Goal: Task Accomplishment & Management: Use online tool/utility

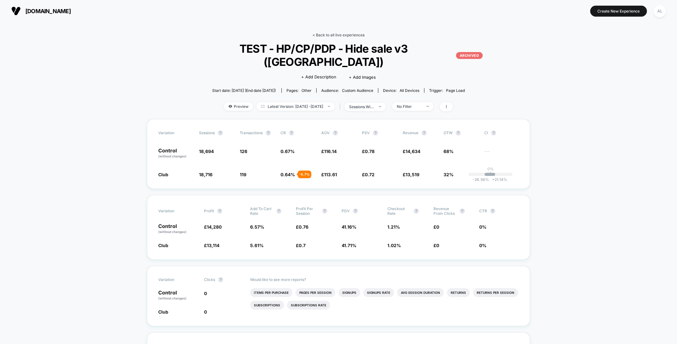
click at [327, 34] on link "< Back to all live experiences" at bounding box center [339, 35] width 52 height 5
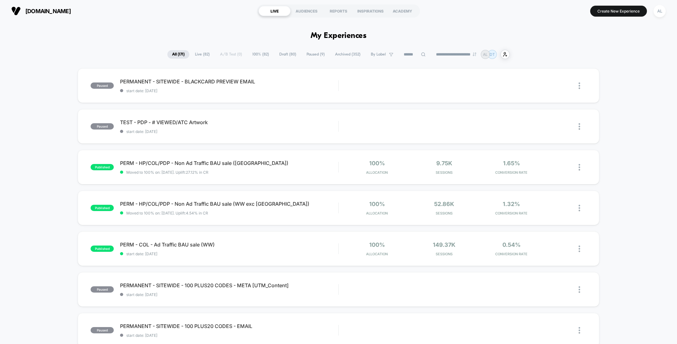
click at [401, 56] on input at bounding box center [414, 55] width 31 height 8
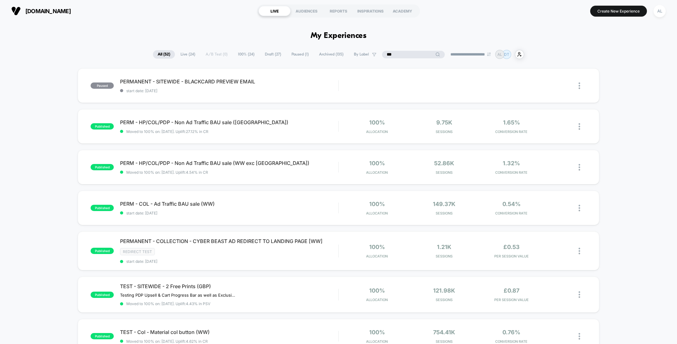
type input "***"
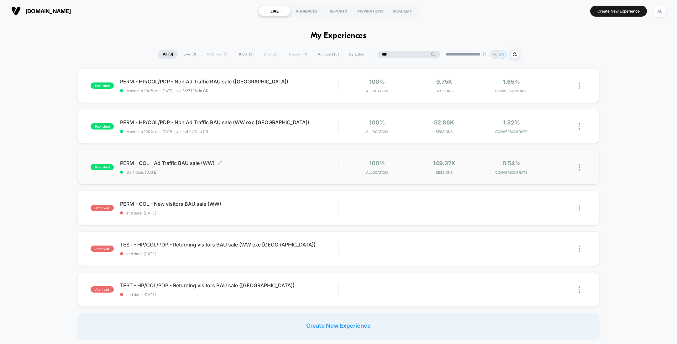
click at [305, 170] on span "start date: [DATE]" at bounding box center [229, 172] width 218 height 5
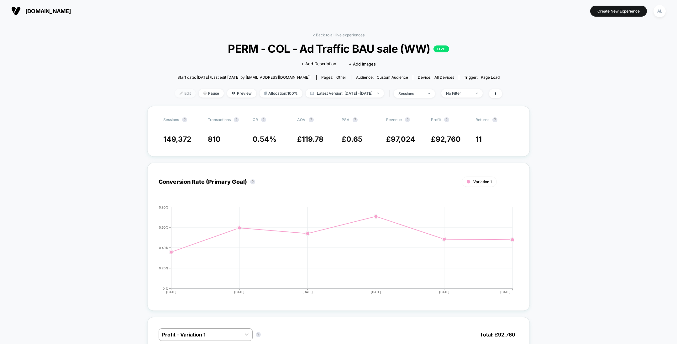
click at [176, 94] on span "Edit" at bounding box center [185, 93] width 21 height 8
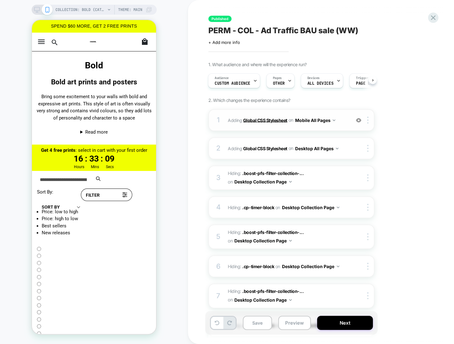
click at [262, 119] on b "Global CSS Stylesheet" at bounding box center [265, 119] width 44 height 5
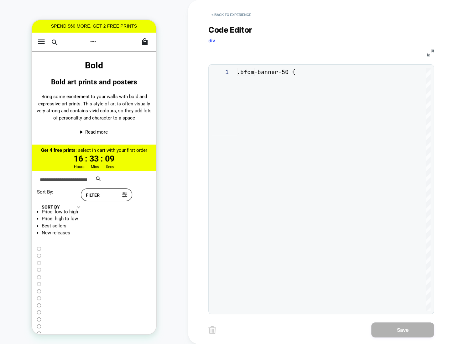
scroll to position [59, 0]
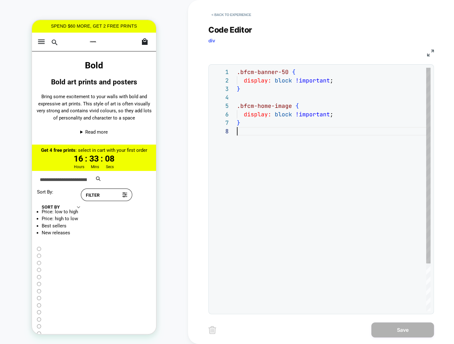
click at [288, 129] on div ".bfcm-banner-50 { display: block !important ; } .bfcm-home-image { display: blo…" at bounding box center [334, 219] width 194 height 303
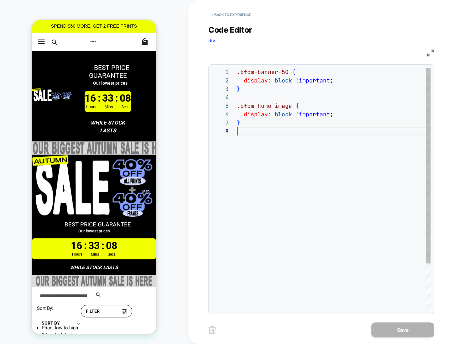
scroll to position [0, 0]
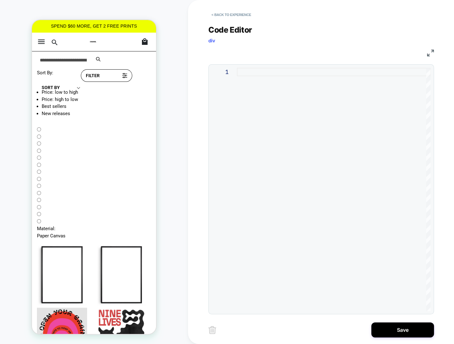
type textarea "**********"
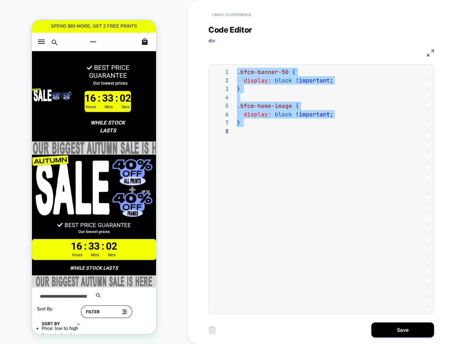
click at [226, 13] on button "< Back to experience" at bounding box center [232, 15] width 46 height 10
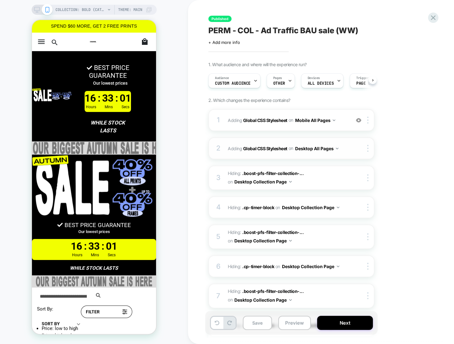
scroll to position [0, 0]
click at [359, 119] on img at bounding box center [358, 120] width 5 height 5
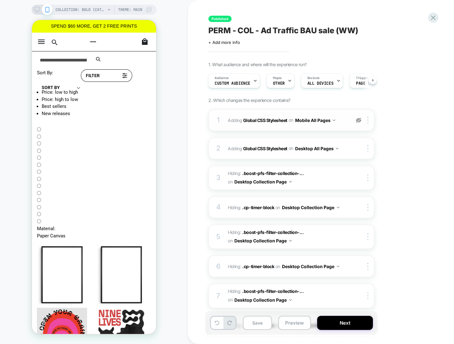
click at [359, 119] on img at bounding box center [358, 120] width 5 height 5
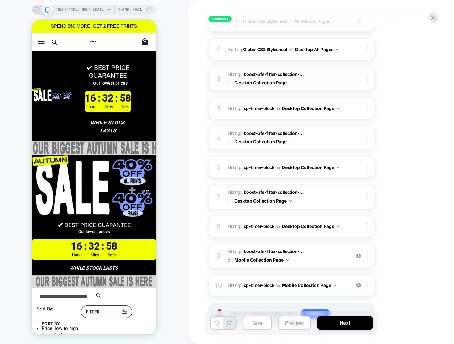
scroll to position [126, 0]
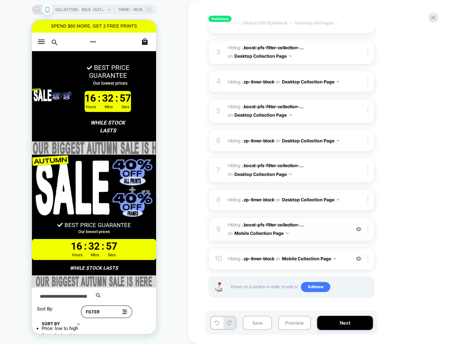
click at [358, 227] on img at bounding box center [358, 228] width 5 height 5
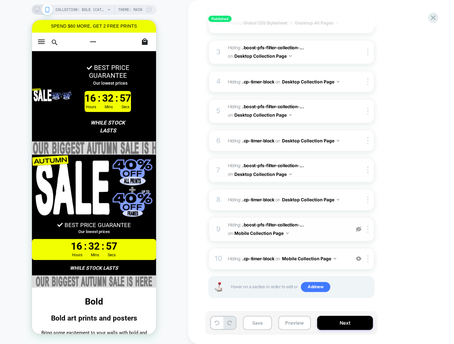
click at [358, 227] on img at bounding box center [358, 228] width 5 height 5
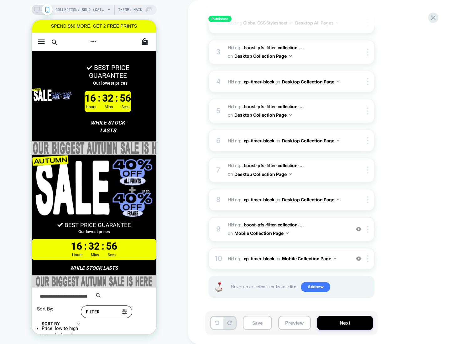
click at [358, 256] on img at bounding box center [358, 258] width 5 height 5
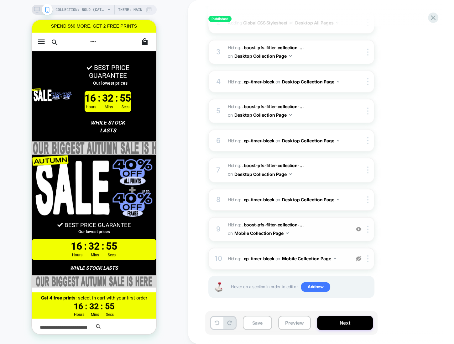
click at [358, 256] on img at bounding box center [358, 258] width 5 height 5
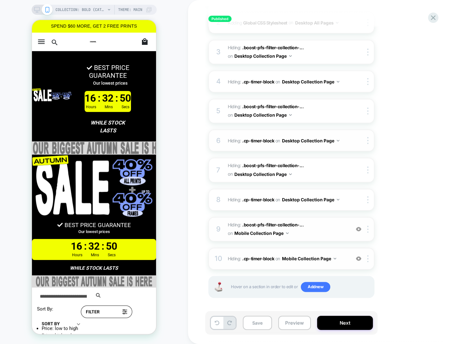
click at [277, 140] on span "on" at bounding box center [278, 141] width 5 height 8
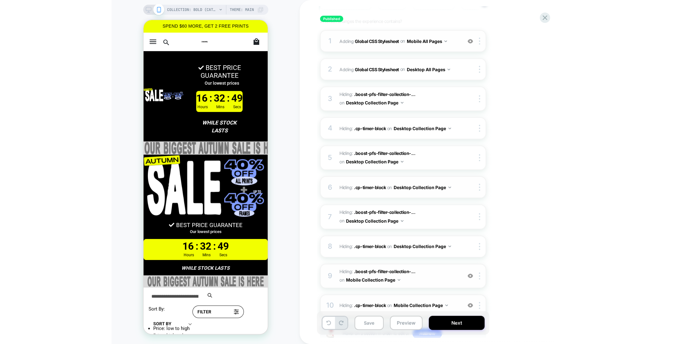
scroll to position [0, 0]
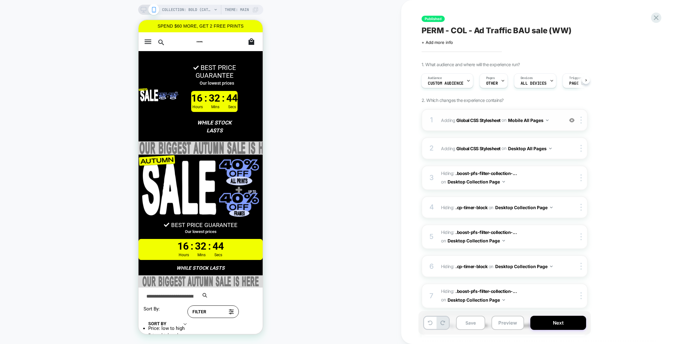
click at [142, 11] on rect at bounding box center [143, 8] width 5 height 3
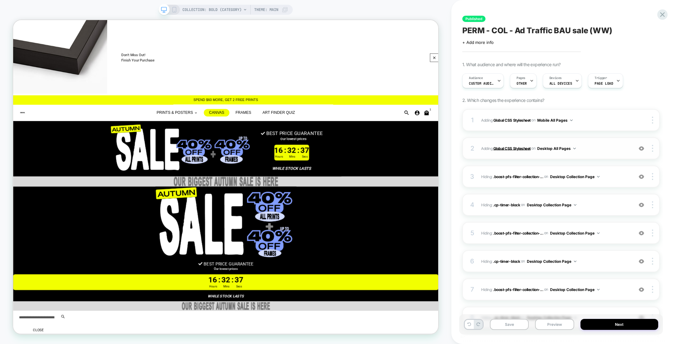
click at [512, 149] on b "Global CSS Stylesheet" at bounding box center [512, 148] width 37 height 5
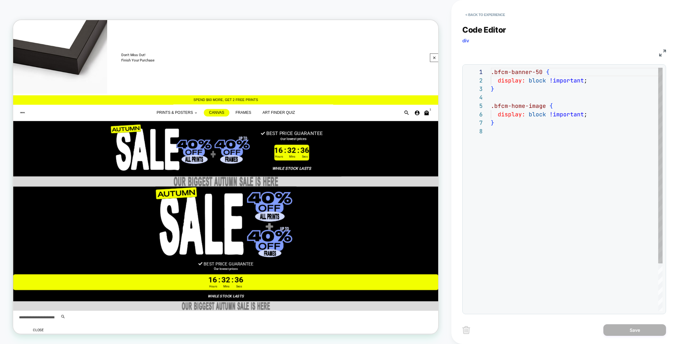
scroll to position [59, 0]
click at [490, 15] on button "< Back to experience" at bounding box center [486, 15] width 46 height 10
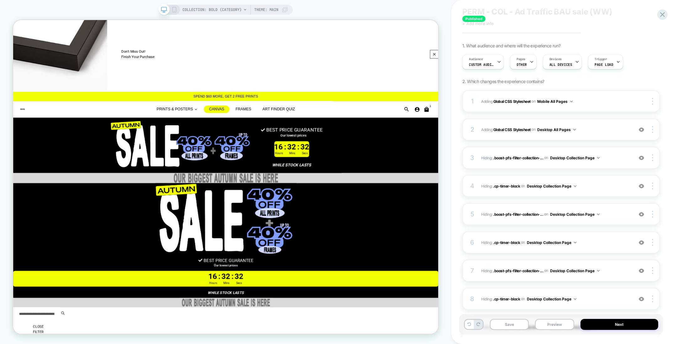
scroll to position [0, 0]
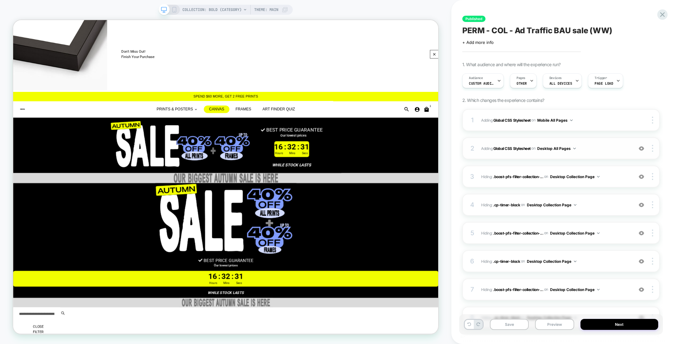
click at [643, 147] on img at bounding box center [641, 148] width 5 height 5
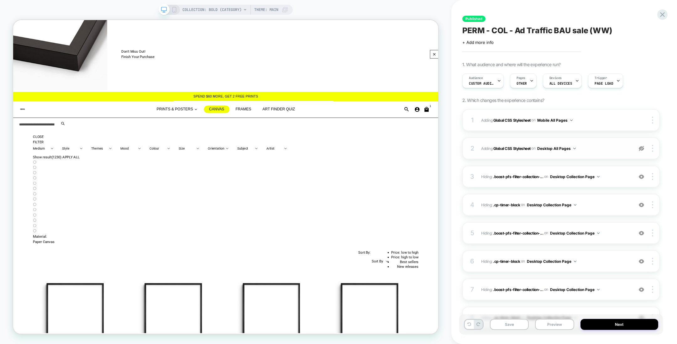
click at [643, 147] on img at bounding box center [641, 148] width 5 height 5
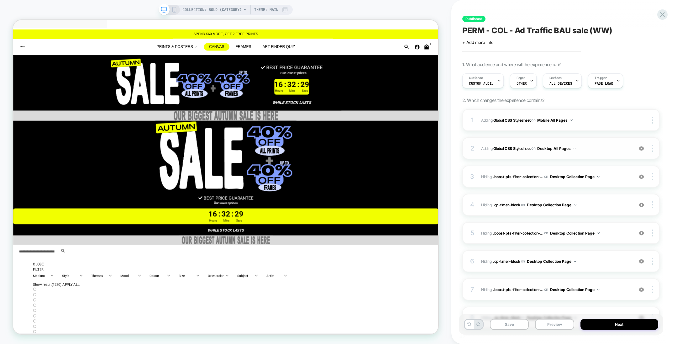
click at [642, 148] on img at bounding box center [641, 148] width 5 height 5
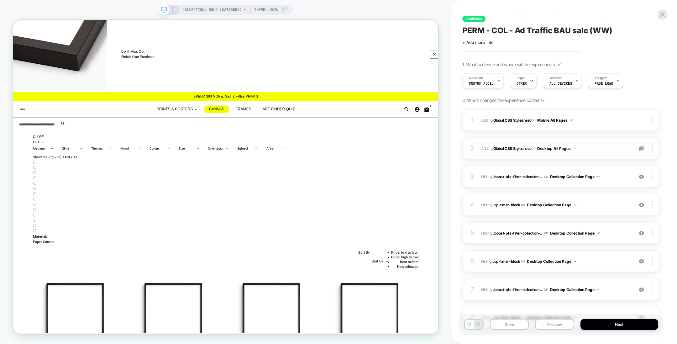
click at [642, 148] on img at bounding box center [641, 148] width 5 height 5
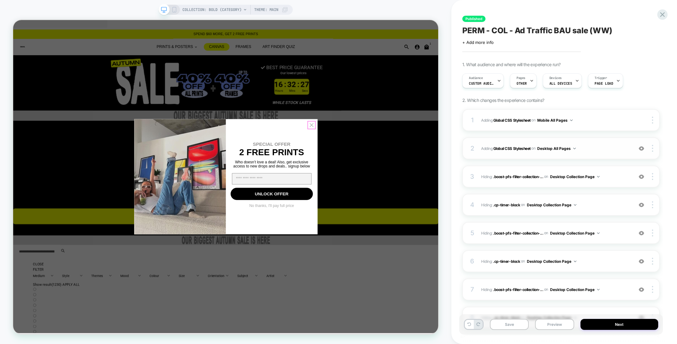
click at [412, 158] on circle "Close dialog" at bounding box center [411, 160] width 10 height 10
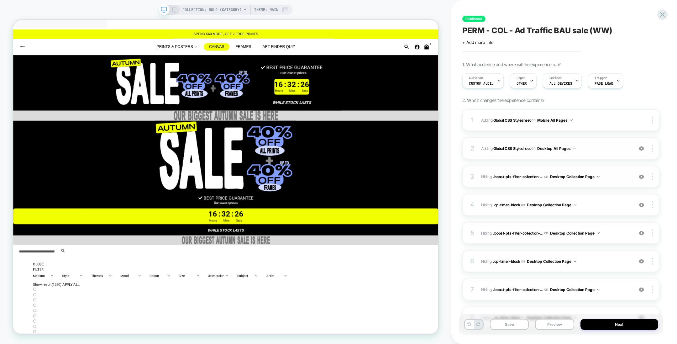
click at [641, 175] on img at bounding box center [641, 176] width 5 height 5
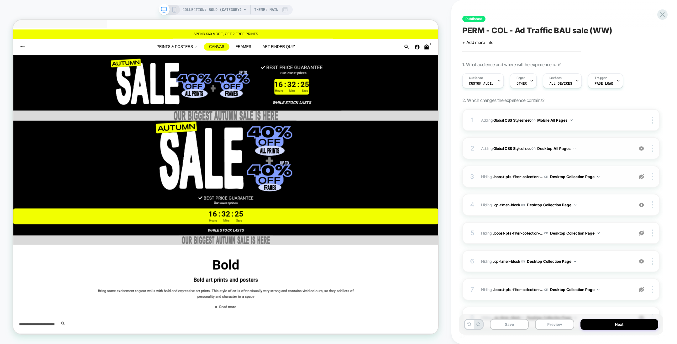
click at [641, 175] on img at bounding box center [641, 176] width 5 height 5
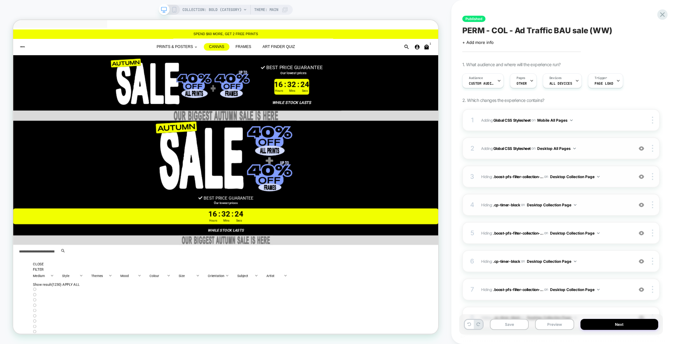
click at [640, 204] on img at bounding box center [641, 204] width 5 height 5
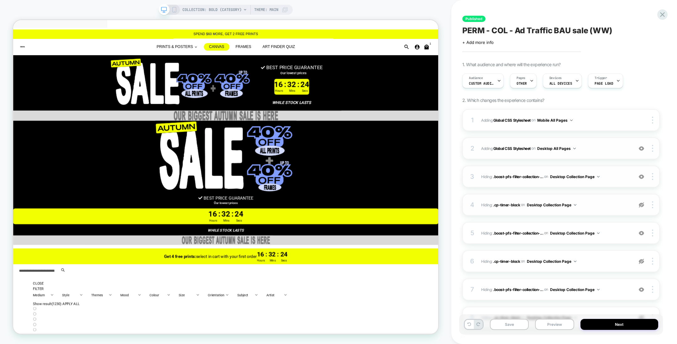
click at [640, 204] on img at bounding box center [641, 204] width 5 height 5
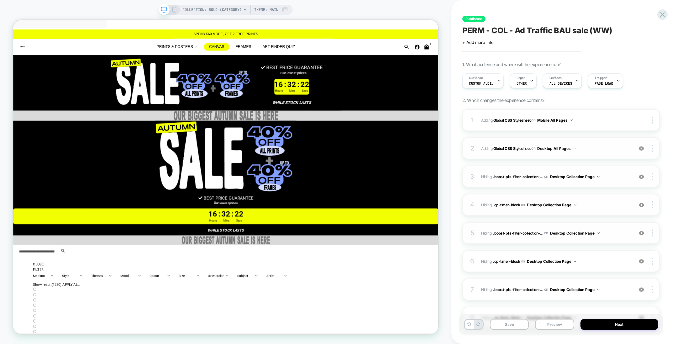
click at [642, 232] on img at bounding box center [641, 232] width 5 height 5
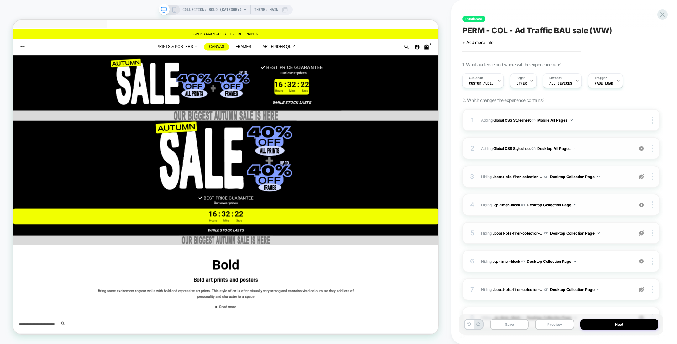
click at [642, 232] on img at bounding box center [641, 232] width 5 height 5
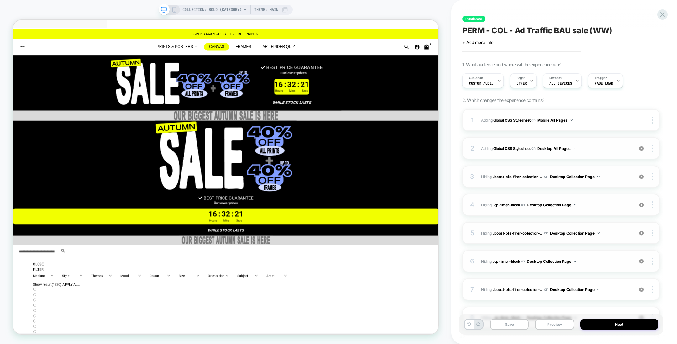
click at [642, 259] on img at bounding box center [641, 261] width 5 height 5
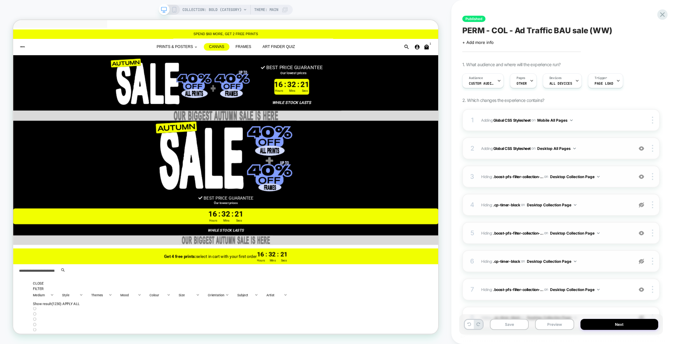
click at [642, 259] on img at bounding box center [641, 261] width 5 height 5
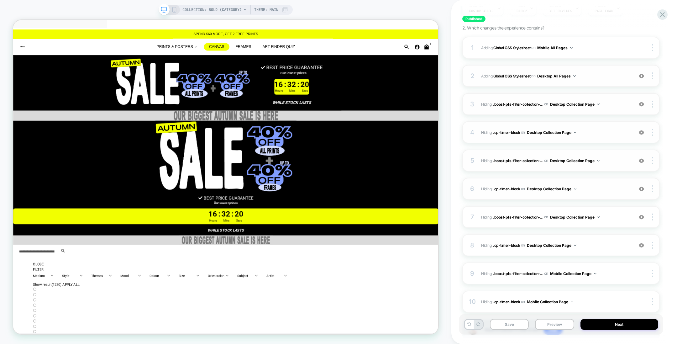
scroll to position [81, 0]
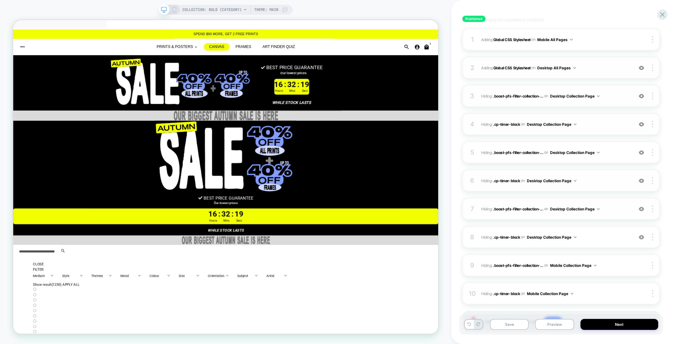
click at [641, 208] on img at bounding box center [641, 208] width 5 height 5
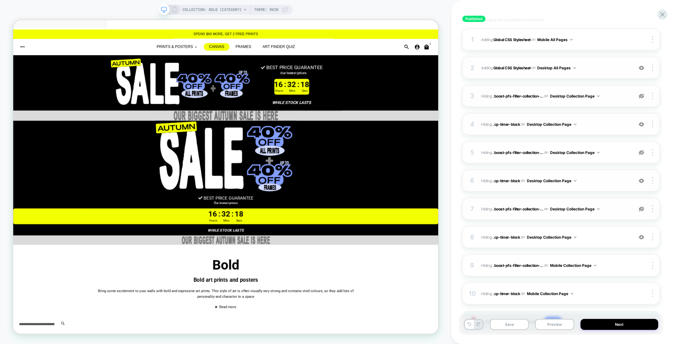
click at [641, 208] on img at bounding box center [641, 208] width 5 height 5
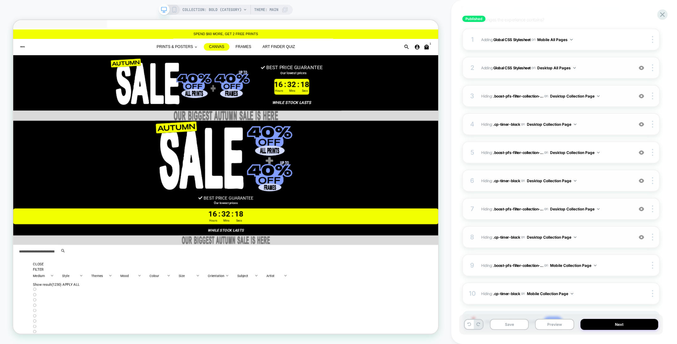
click at [643, 236] on img at bounding box center [641, 237] width 5 height 5
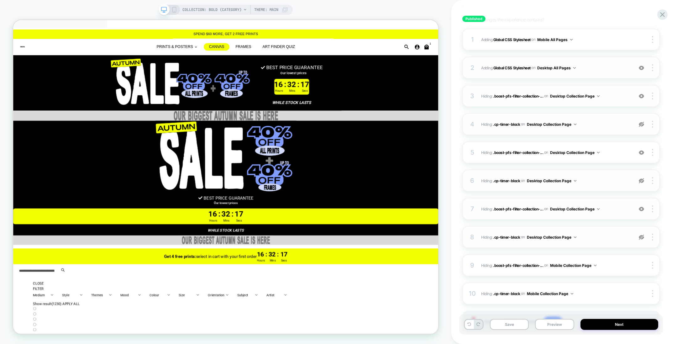
click at [643, 236] on img at bounding box center [641, 237] width 5 height 5
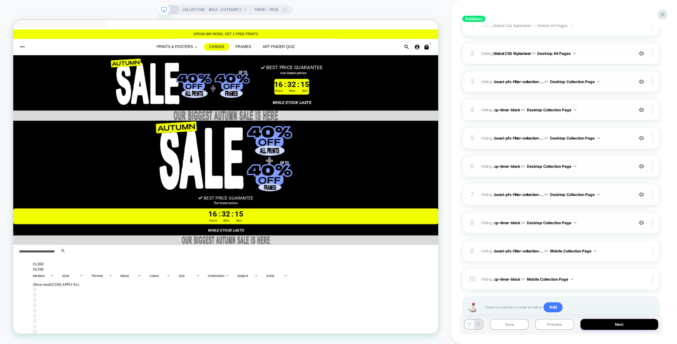
scroll to position [0, 0]
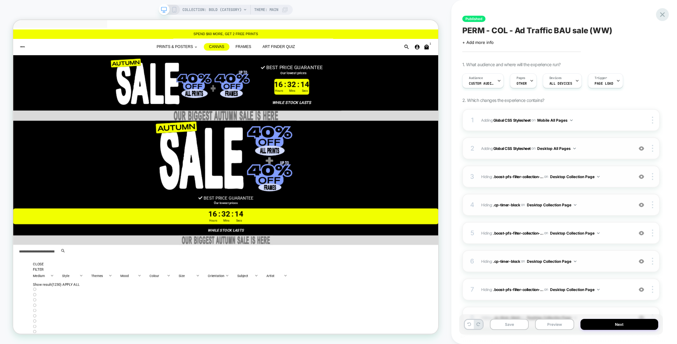
click at [663, 13] on icon at bounding box center [662, 14] width 5 height 5
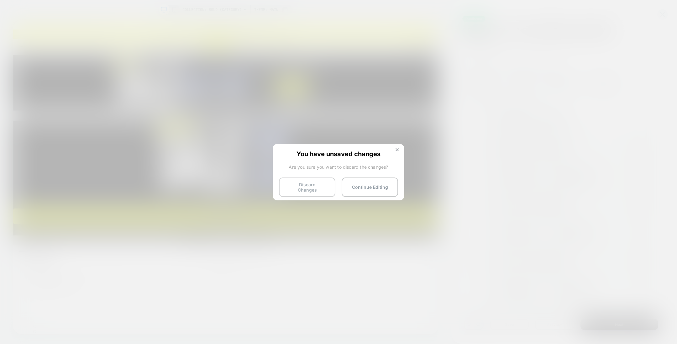
click at [294, 185] on button "Discard Changes" at bounding box center [307, 186] width 56 height 19
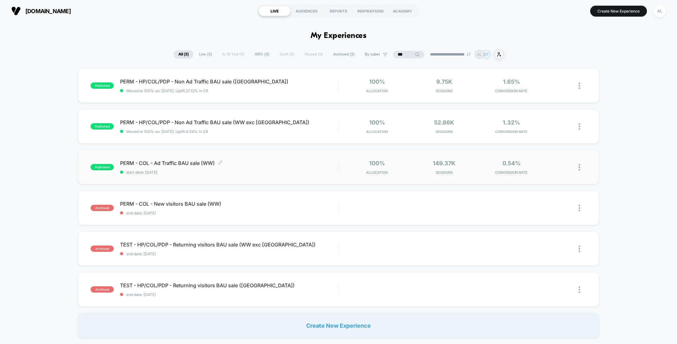
click at [292, 169] on div "PERM - COL - Ad Traffic BAU sale (WW) Click to edit experience details Click to…" at bounding box center [229, 167] width 218 height 15
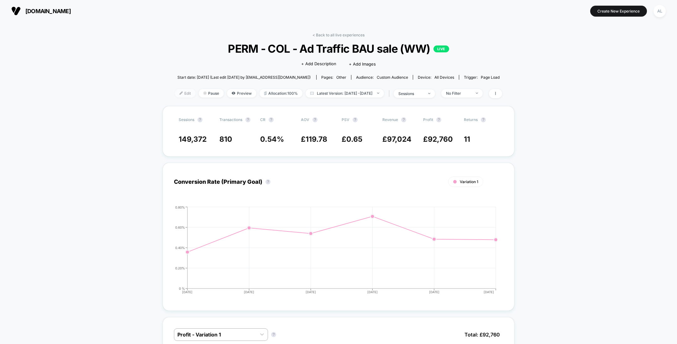
click at [181, 97] on span "Edit" at bounding box center [185, 93] width 21 height 8
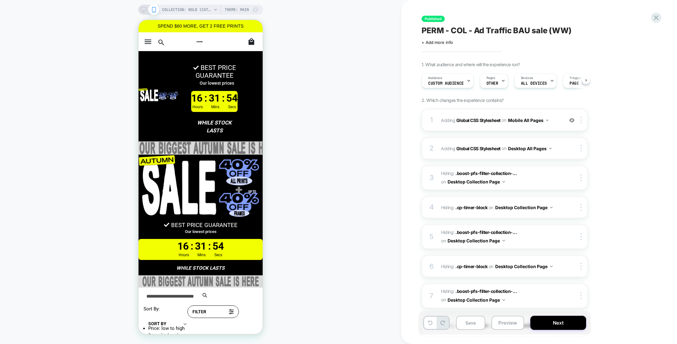
scroll to position [0, 0]
click at [466, 120] on b "Global CSS Stylesheet" at bounding box center [479, 119] width 44 height 5
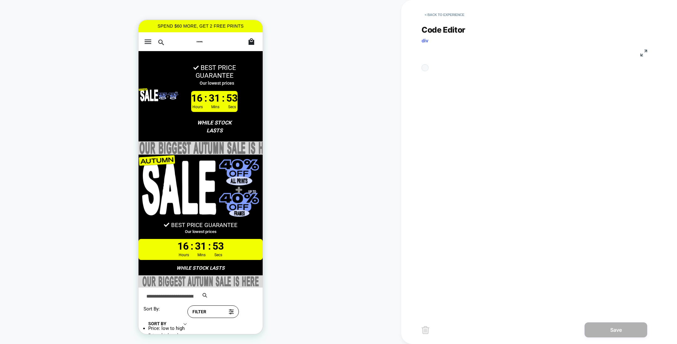
scroll to position [59, 0]
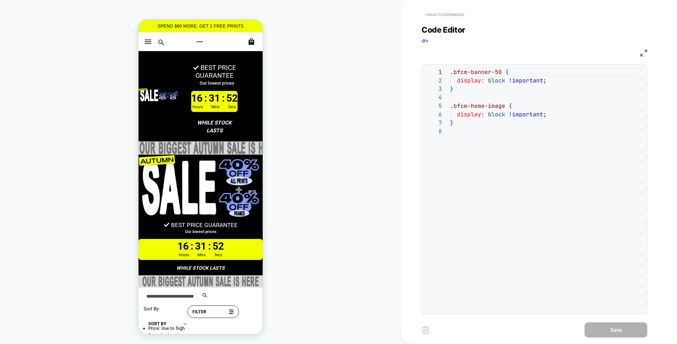
click at [436, 11] on button "< Back to experience" at bounding box center [445, 15] width 46 height 10
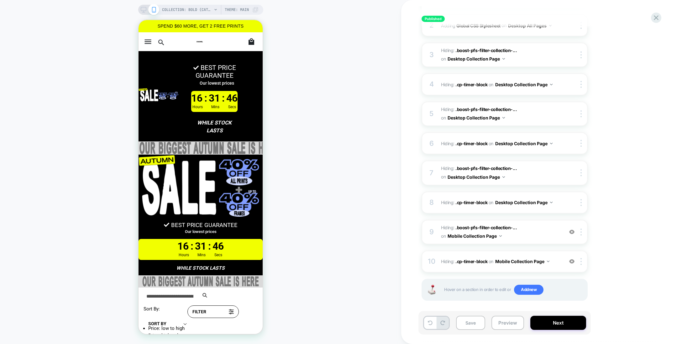
scroll to position [125, 0]
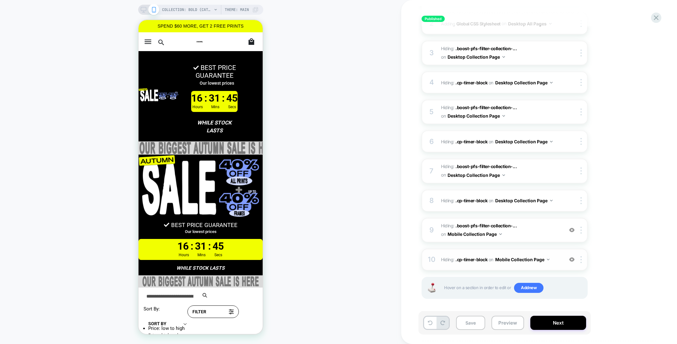
click at [573, 259] on img at bounding box center [571, 259] width 5 height 5
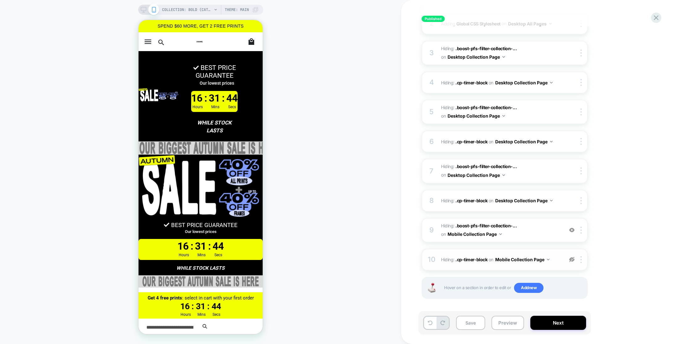
click at [573, 259] on img at bounding box center [571, 259] width 5 height 5
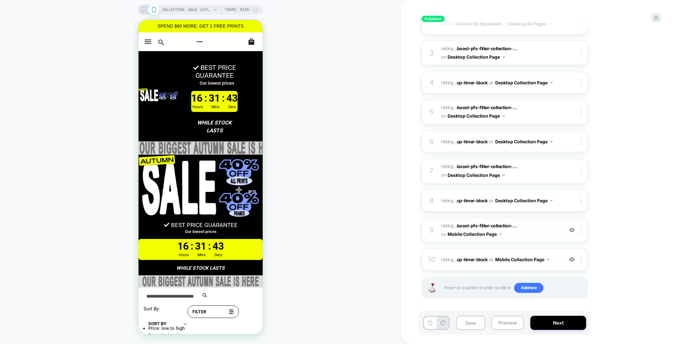
click at [571, 228] on img at bounding box center [571, 229] width 5 height 5
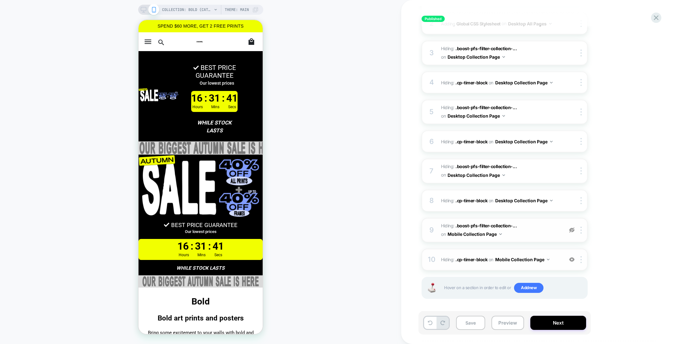
click at [571, 228] on img at bounding box center [571, 229] width 5 height 5
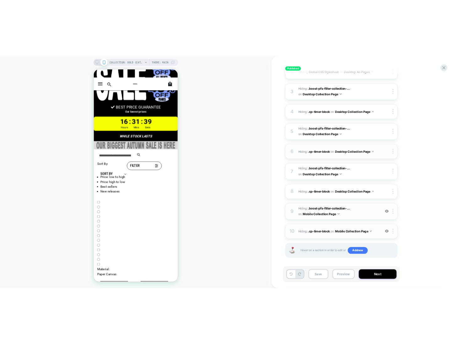
scroll to position [0, 0]
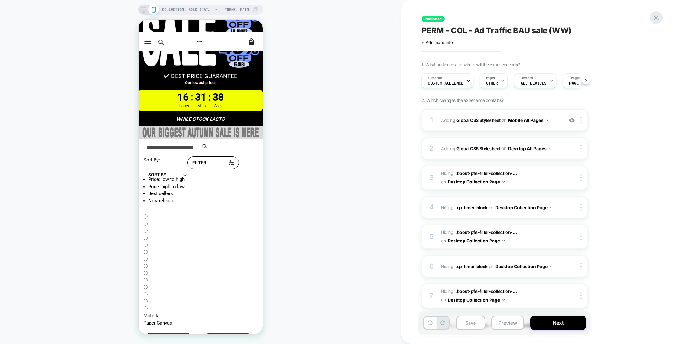
click at [655, 19] on icon at bounding box center [656, 17] width 8 height 8
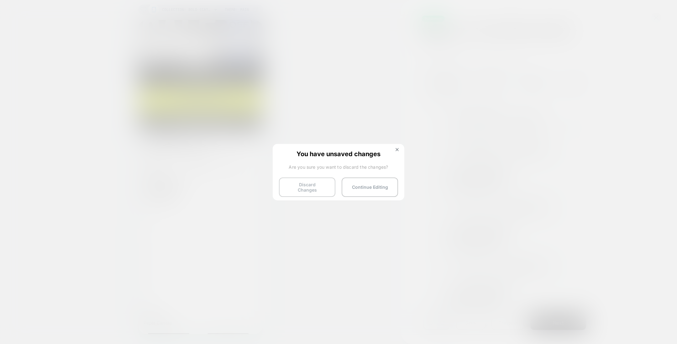
click at [306, 184] on button "Discard Changes" at bounding box center [307, 186] width 56 height 19
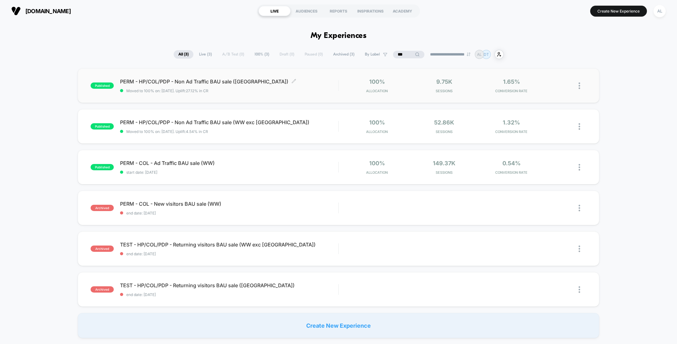
click at [236, 80] on span "PERM - HP/COL/PDP - Non Ad Traffic BAU sale ([GEOGRAPHIC_DATA]) Click to edit e…" at bounding box center [229, 81] width 218 height 6
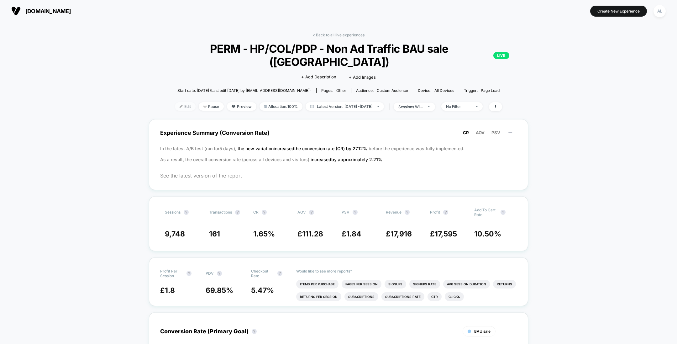
click at [180, 102] on span "Edit" at bounding box center [185, 106] width 21 height 8
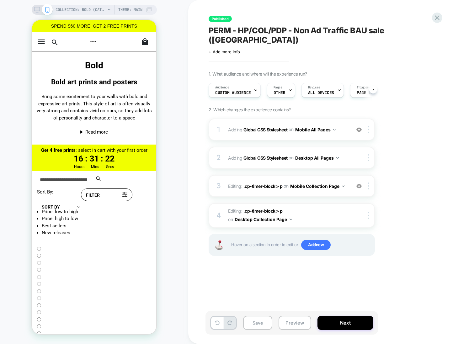
scroll to position [0, 0]
click at [256, 127] on b "Global CSS Stylesheet" at bounding box center [265, 129] width 44 height 5
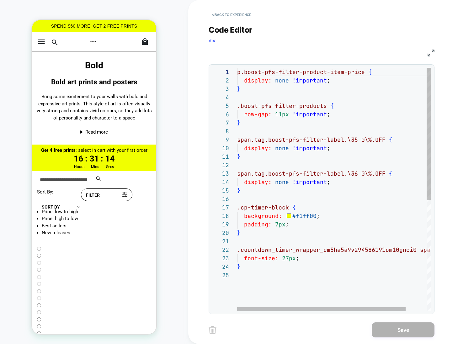
scroll to position [50, 3]
click at [274, 122] on div "p.boost-pfs-filter-product-item-price { display: none !important ; } .boost-pfs…" at bounding box center [346, 291] width 218 height 447
type textarea "**********"
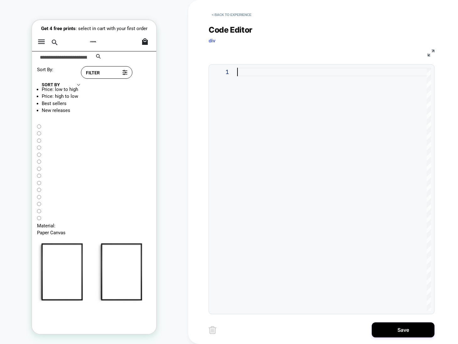
scroll to position [32, 0]
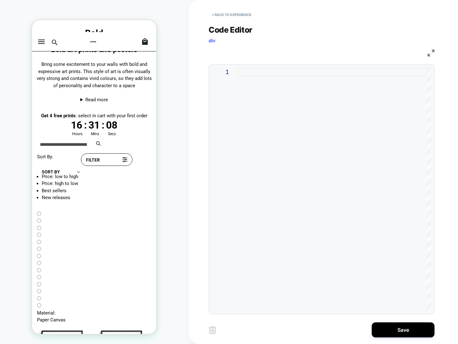
type textarea "**********"
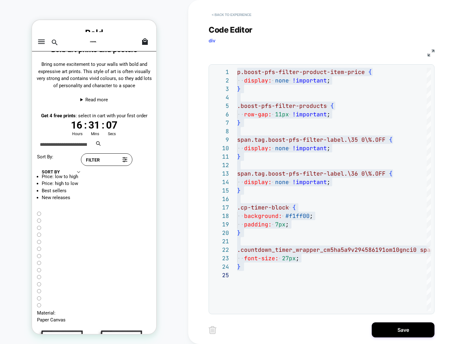
click at [225, 15] on button "< Back to experience" at bounding box center [232, 15] width 46 height 10
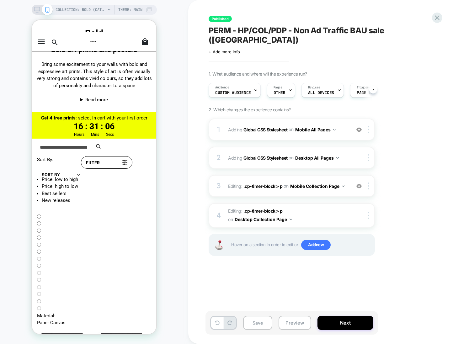
scroll to position [0, 0]
click at [360, 183] on img at bounding box center [358, 185] width 5 height 5
click at [435, 19] on icon at bounding box center [437, 17] width 8 height 8
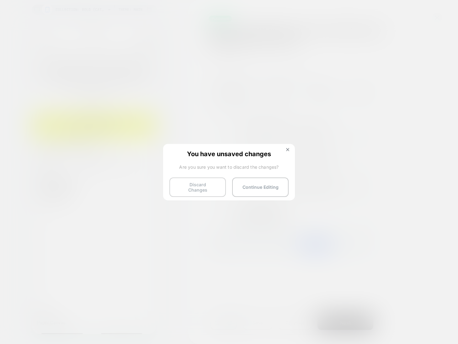
click at [200, 186] on button "Discard Changes" at bounding box center [197, 186] width 56 height 19
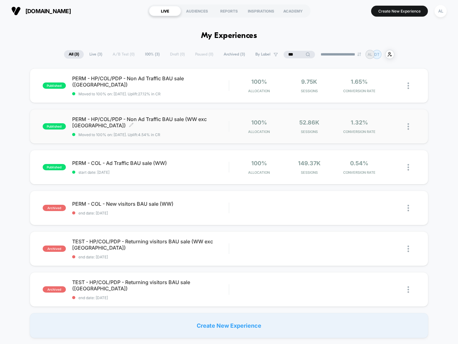
click at [204, 123] on span "PERM - HP/COL/PDP - Non Ad Traffic BAU sale (WW exc [GEOGRAPHIC_DATA]) Click to…" at bounding box center [150, 122] width 156 height 13
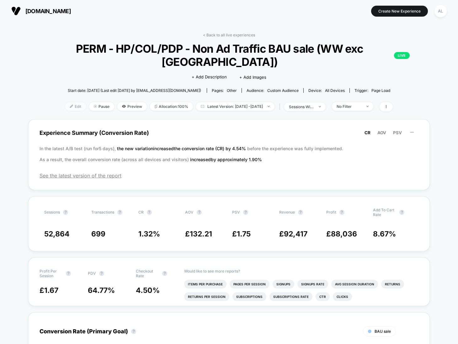
click at [73, 108] on span "Edit" at bounding box center [75, 106] width 21 height 8
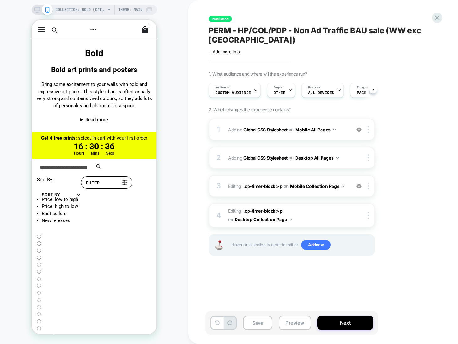
scroll to position [0, 0]
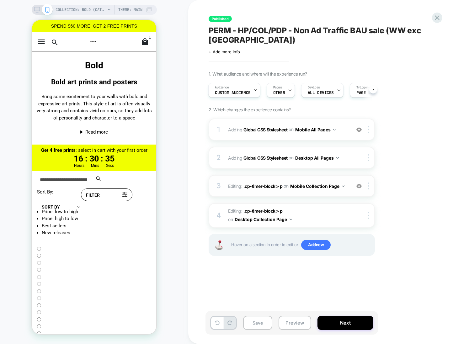
click at [358, 185] on img at bounding box center [358, 185] width 5 height 5
click at [361, 127] on img at bounding box center [358, 129] width 5 height 5
click at [259, 128] on b "Global CSS Stylesheet" at bounding box center [265, 129] width 44 height 5
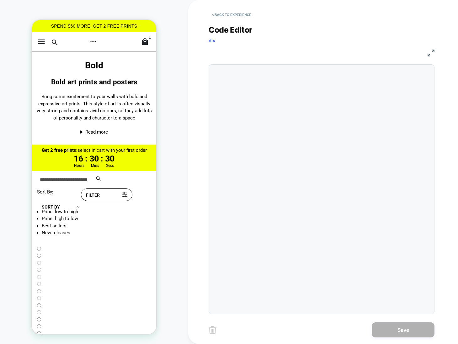
scroll to position [85, 0]
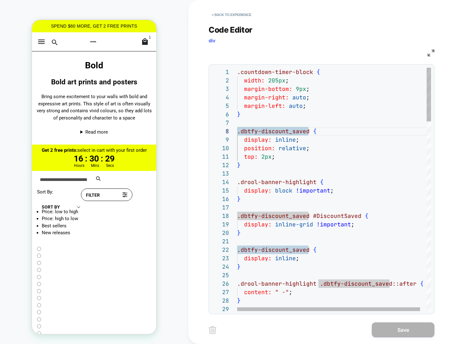
type textarea "**********"
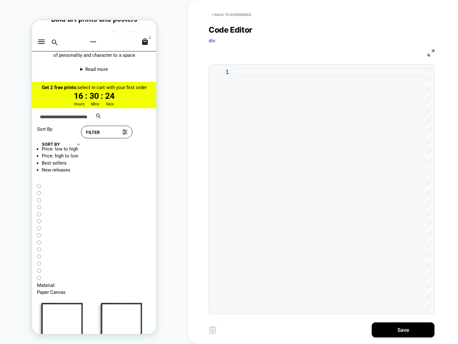
scroll to position [0, 0]
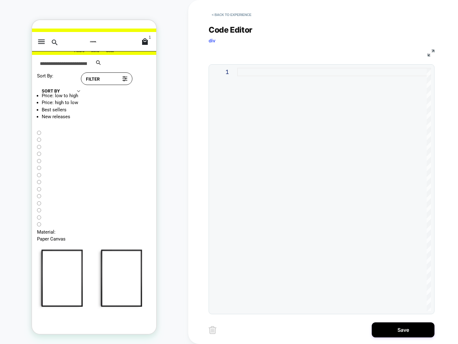
type textarea "**********"
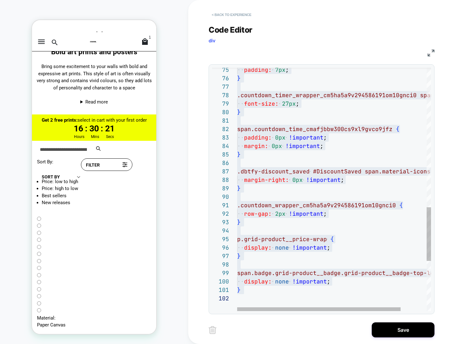
click at [225, 15] on button "< Back to experience" at bounding box center [232, 15] width 46 height 10
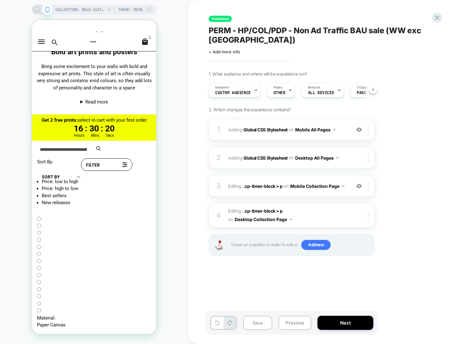
scroll to position [0, 0]
click at [438, 13] on div at bounding box center [437, 17] width 13 height 13
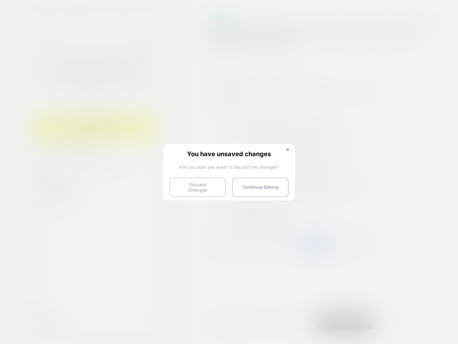
click at [197, 188] on button "Discard Changes" at bounding box center [197, 186] width 56 height 19
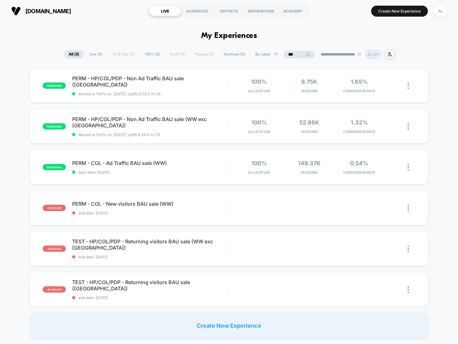
click at [290, 56] on input "***" at bounding box center [298, 55] width 31 height 8
click at [290, 56] on input "***" at bounding box center [299, 55] width 63 height 8
click at [275, 54] on input "***" at bounding box center [299, 55] width 63 height 8
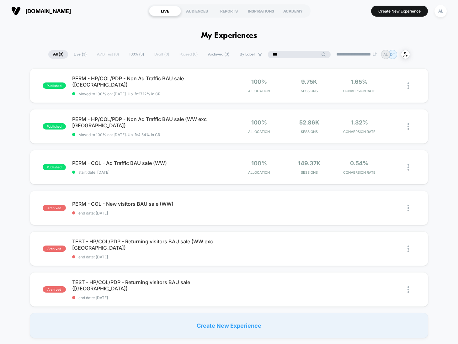
click at [275, 54] on input "***" at bounding box center [299, 55] width 63 height 8
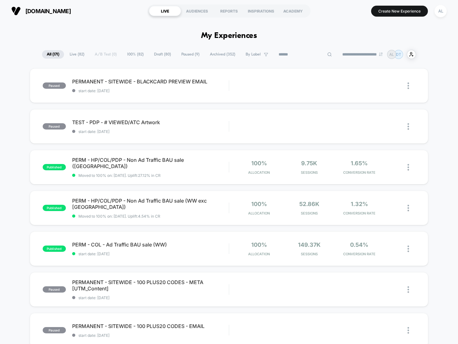
paste input "**********"
type input "**********"
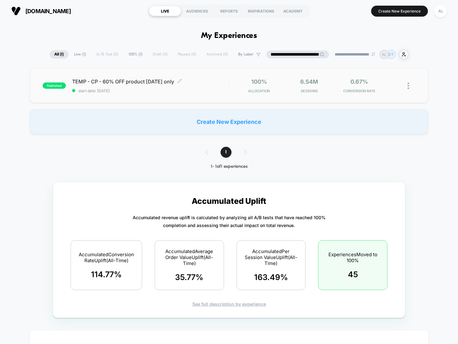
scroll to position [0, 0]
click at [150, 80] on span "TEMP - CP - 60% OFF product [DATE] only Click to edit experience details" at bounding box center [150, 81] width 156 height 6
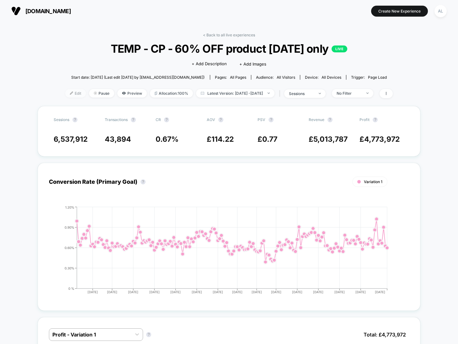
click at [70, 91] on span "Edit" at bounding box center [75, 93] width 21 height 8
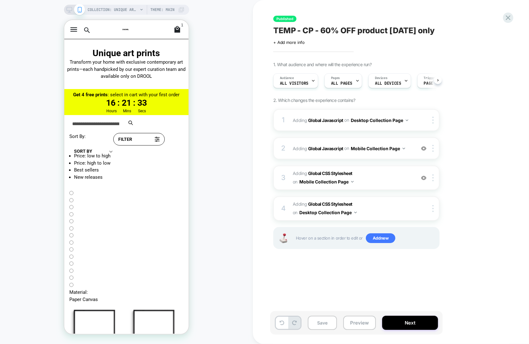
scroll to position [0, 0]
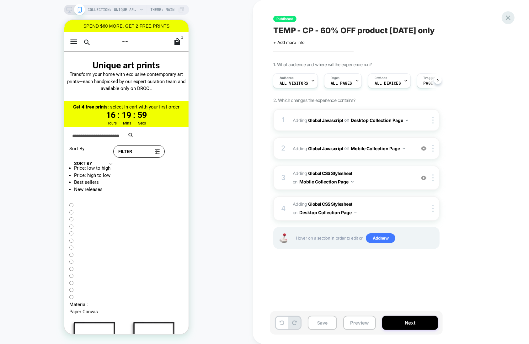
click at [458, 19] on icon at bounding box center [508, 17] width 8 height 8
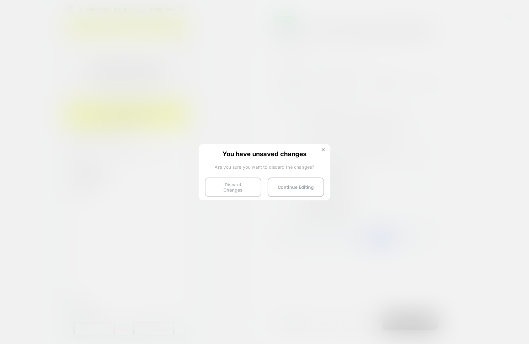
click at [234, 188] on button "Discard Changes" at bounding box center [233, 186] width 56 height 19
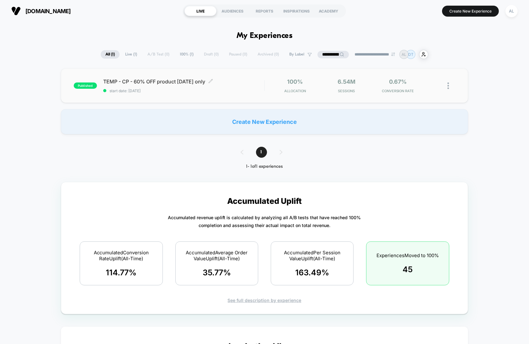
click at [163, 84] on div "TEMP - CP - 60% OFF product today only Click to edit experience details Click t…" at bounding box center [183, 85] width 161 height 15
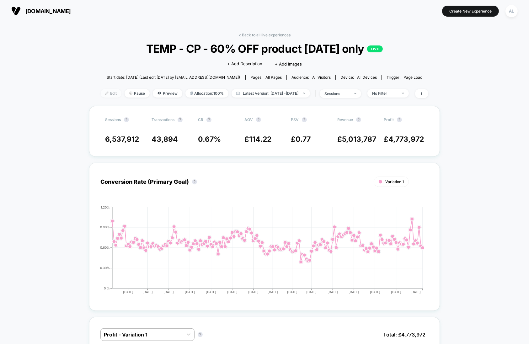
click at [105, 95] on img at bounding box center [106, 93] width 3 height 3
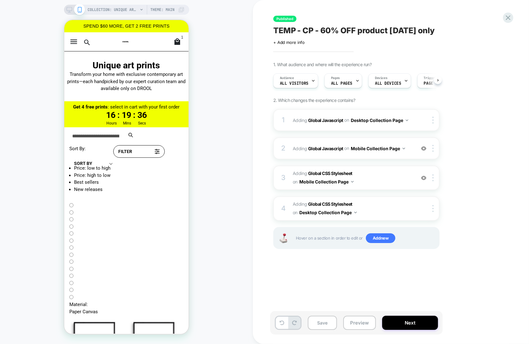
scroll to position [0, 0]
click at [423, 149] on img at bounding box center [423, 148] width 5 height 5
click at [426, 178] on img at bounding box center [423, 177] width 5 height 5
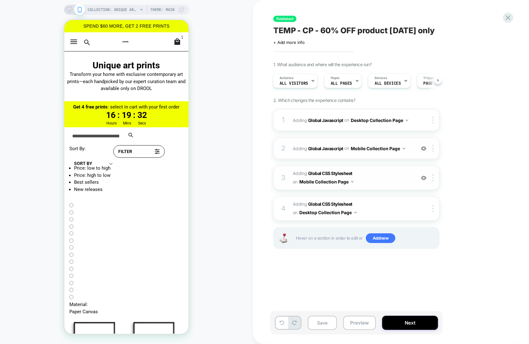
click at [425, 151] on img at bounding box center [423, 148] width 5 height 5
click at [425, 178] on img at bounding box center [423, 177] width 5 height 5
click at [423, 147] on img at bounding box center [423, 148] width 5 height 5
click at [335, 146] on b "Global Javascript" at bounding box center [325, 148] width 35 height 5
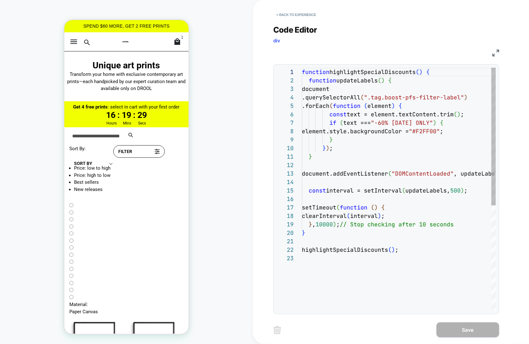
scroll to position [85, 0]
click at [354, 127] on div "function highlightSpecialDiscounts ( ) { function updateLabels ( ) { document .…" at bounding box center [416, 283] width 228 height 430
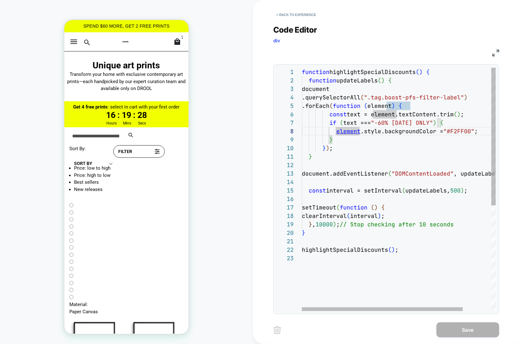
type textarea "**********"
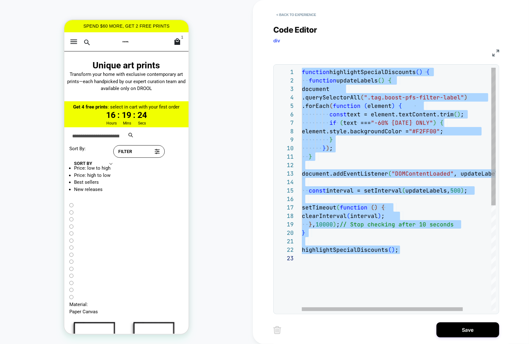
click at [367, 97] on div "function highlightSpecialDiscounts ( ) { function updateLabels ( ) { document .…" at bounding box center [416, 283] width 228 height 430
type textarea "**********"
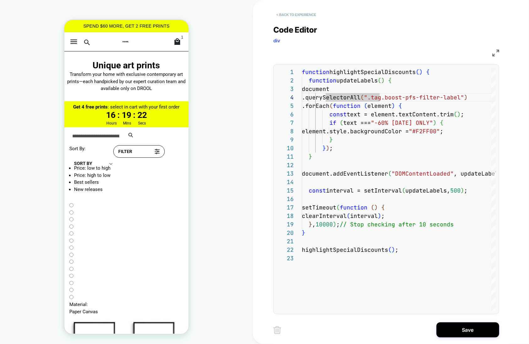
click at [298, 10] on button "< Back to experience" at bounding box center [296, 15] width 46 height 10
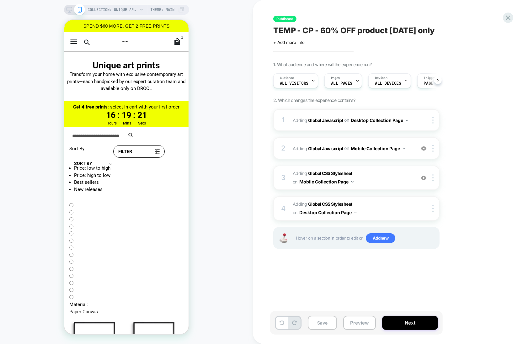
scroll to position [0, 0]
click at [425, 149] on img at bounding box center [423, 148] width 5 height 5
click at [424, 176] on img at bounding box center [423, 177] width 5 height 5
click at [69, 10] on icon at bounding box center [69, 10] width 6 height 6
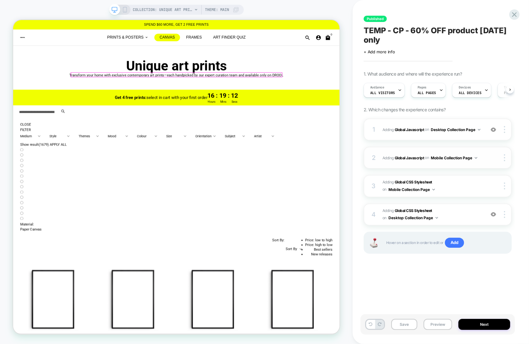
scroll to position [0, 0]
click at [458, 127] on img at bounding box center [492, 129] width 5 height 5
click at [458, 213] on img at bounding box center [492, 214] width 5 height 5
click at [411, 209] on b "Global CSS Stylesheet" at bounding box center [413, 210] width 37 height 5
click at [458, 212] on div at bounding box center [493, 214] width 12 height 7
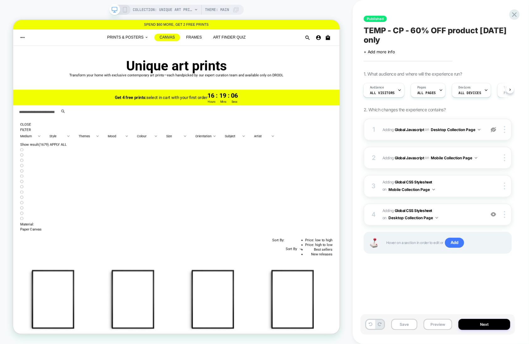
click at [458, 127] on img at bounding box center [492, 129] width 5 height 5
click at [408, 210] on b "Global CSS Stylesheet" at bounding box center [413, 210] width 37 height 5
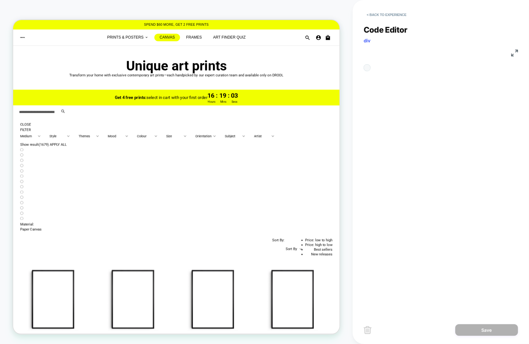
scroll to position [34, 0]
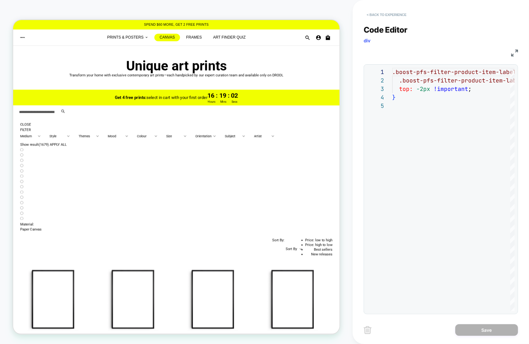
click at [375, 14] on button "< Back to experience" at bounding box center [386, 15] width 46 height 10
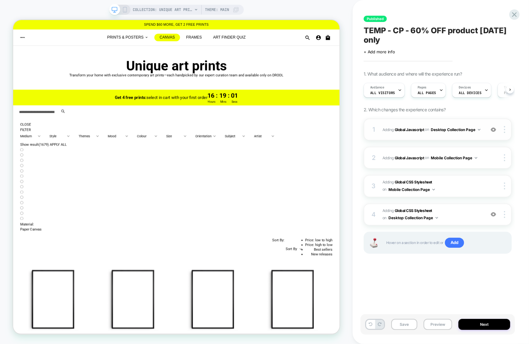
scroll to position [0, 0]
click at [411, 130] on b "Global Javascript" at bounding box center [409, 129] width 29 height 5
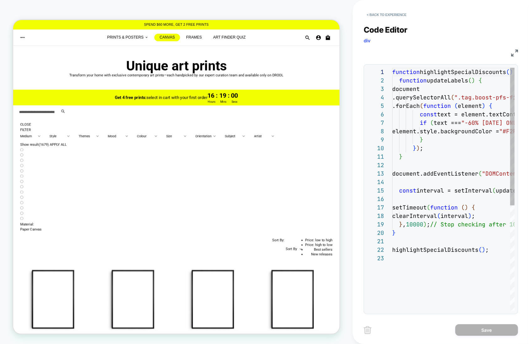
scroll to position [85, 0]
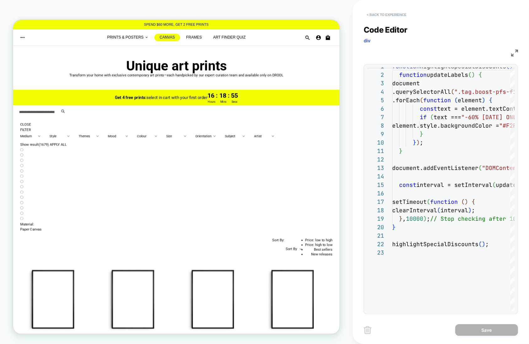
click at [379, 14] on button "< Back to experience" at bounding box center [386, 15] width 46 height 10
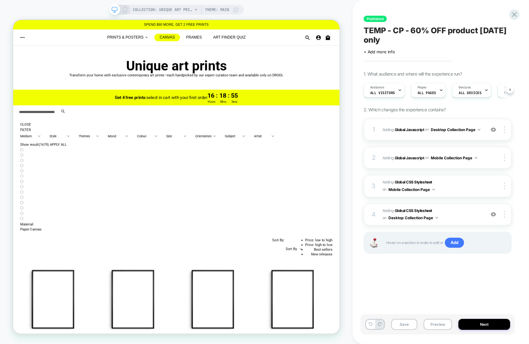
scroll to position [0, 0]
click at [458, 15] on icon at bounding box center [514, 14] width 8 height 8
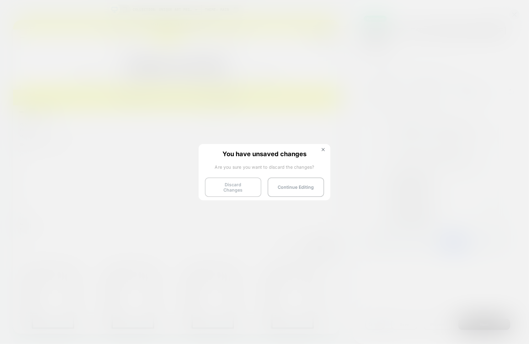
click at [233, 181] on button "Discard Changes" at bounding box center [233, 186] width 56 height 19
